Goal: Task Accomplishment & Management: Manage account settings

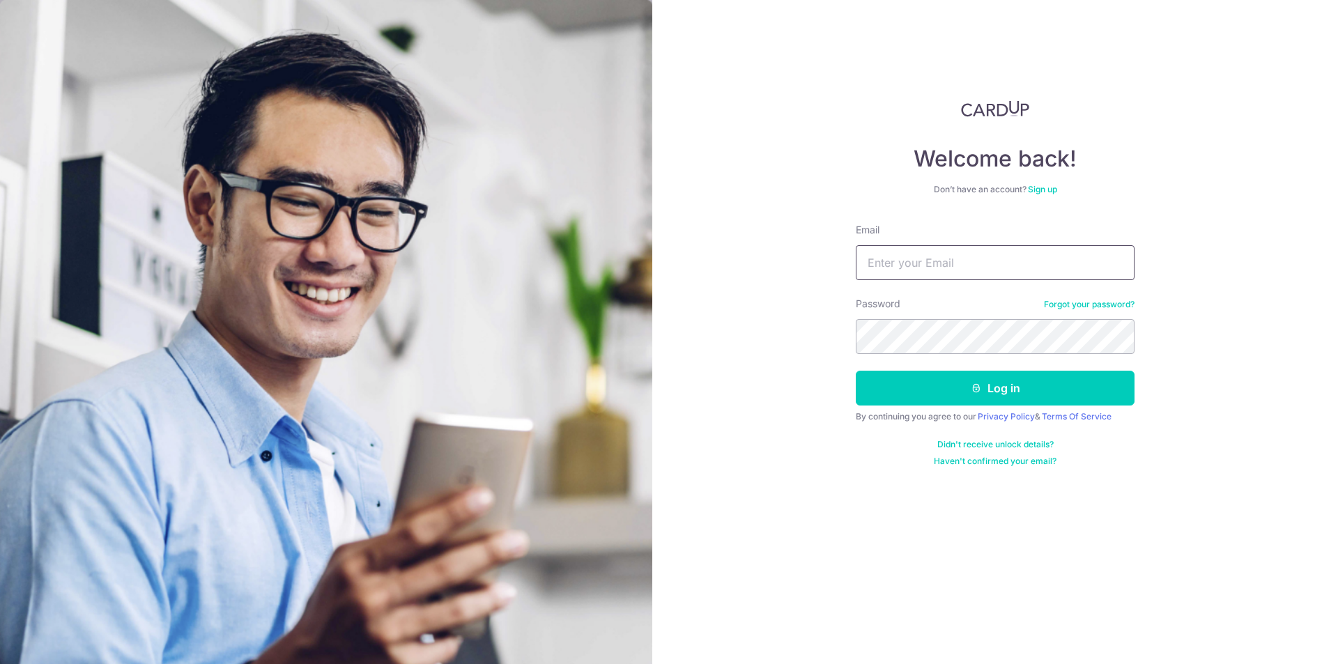
click at [902, 264] on input "Email" at bounding box center [994, 262] width 279 height 35
type input "[EMAIL_ADDRESS][DOMAIN_NAME]"
click at [955, 390] on button "Log in" at bounding box center [994, 388] width 279 height 35
